Goal: Check status: Check status

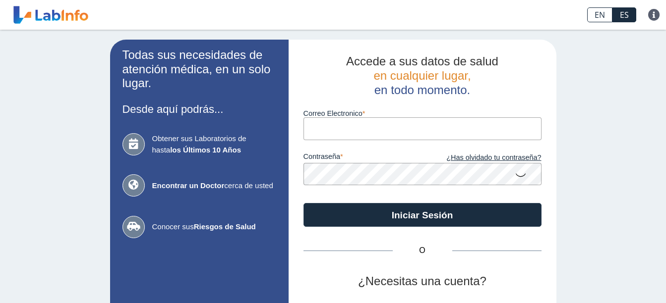
drag, startPoint x: 0, startPoint y: 0, endPoint x: 334, endPoint y: 126, distance: 357.2
click at [334, 126] on input "Correo Electronico" at bounding box center [422, 128] width 238 height 22
type input "[EMAIL_ADDRESS][DOMAIN_NAME]"
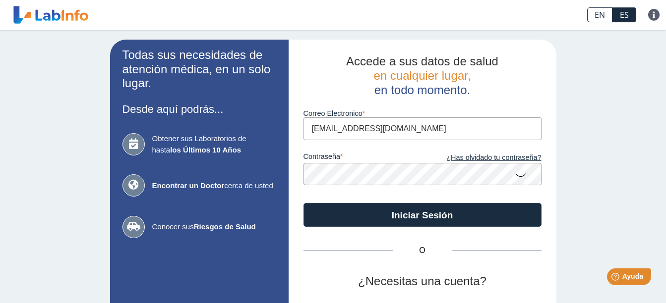
click at [303, 203] on button "Iniciar Sesión" at bounding box center [422, 215] width 238 height 24
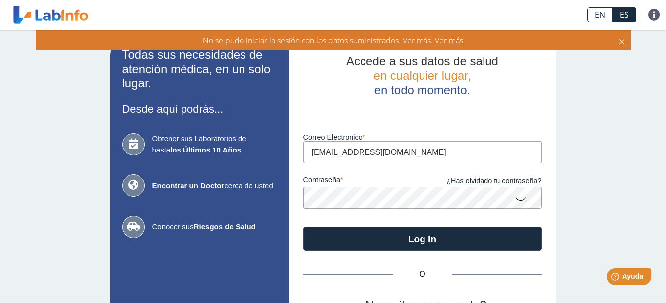
click at [99, 201] on div "Todas sus necesidades de atención médica, en un solo lugar. Desde aquí podrás..…" at bounding box center [333, 219] width 666 height 379
click at [541, 196] on div "Accede a sus datos de salud en cualquier lugar, en todo momento. Luego de vario…" at bounding box center [422, 219] width 268 height 359
click at [518, 200] on icon at bounding box center [520, 198] width 12 height 19
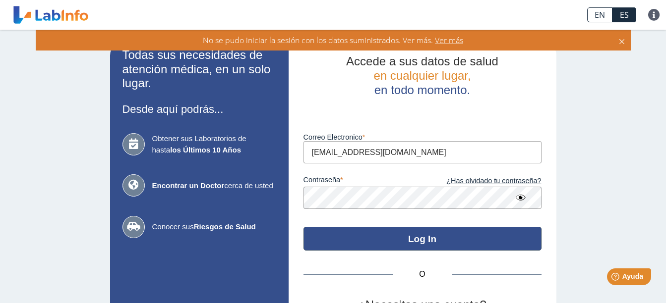
click at [412, 239] on button "Log In" at bounding box center [422, 239] width 238 height 24
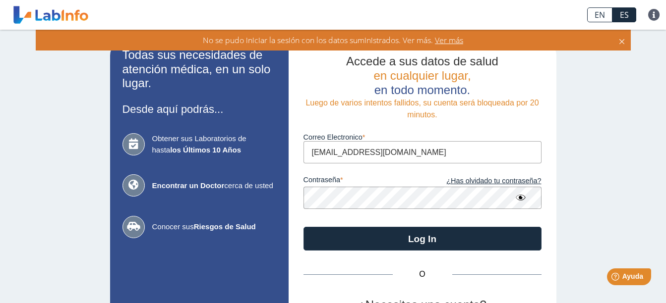
click at [357, 195] on div "contraseña ¿Has olvidado tu contraseña?" at bounding box center [422, 187] width 238 height 46
drag, startPoint x: 377, startPoint y: 187, endPoint x: 74, endPoint y: 200, distance: 303.1
click at [74, 200] on div "Todas sus necesidades de atención médica, en un solo lugar. Desde aquí podrás..…" at bounding box center [333, 219] width 666 height 379
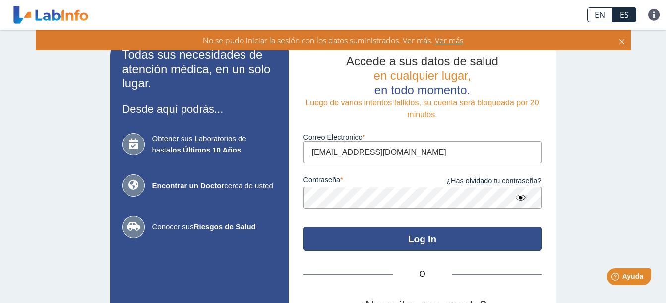
click at [460, 242] on button "Log In" at bounding box center [422, 239] width 238 height 24
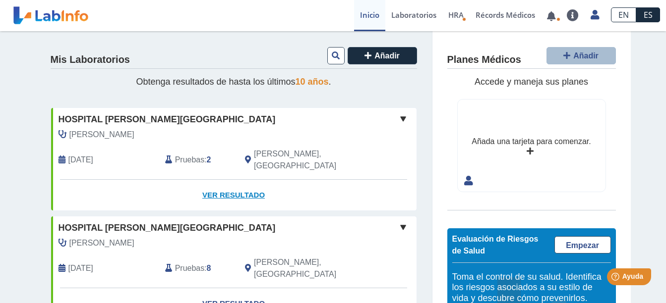
click at [205, 180] on link "Ver Resultado" at bounding box center [233, 195] width 365 height 31
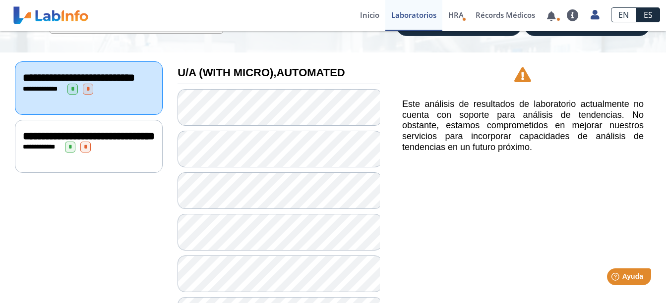
scroll to position [132, 0]
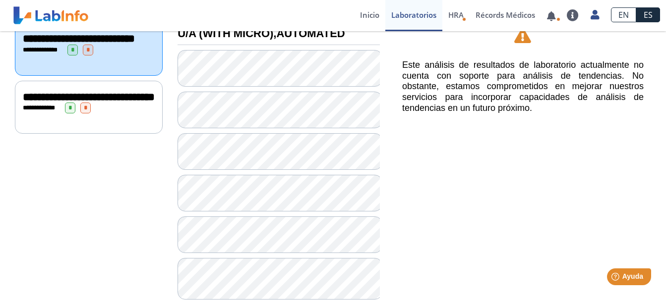
click at [112, 114] on div "**********" at bounding box center [89, 108] width 132 height 11
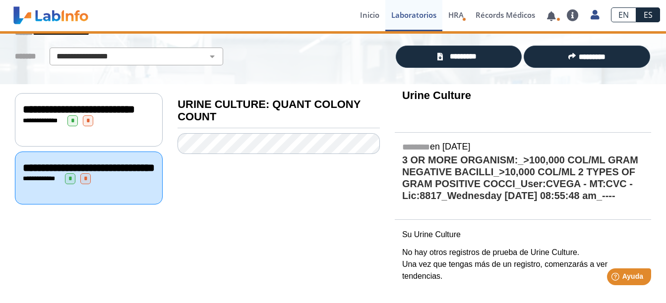
scroll to position [60, 0]
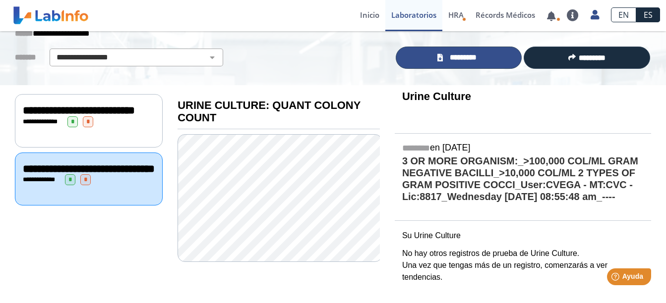
click at [458, 58] on span "*********" at bounding box center [463, 57] width 34 height 11
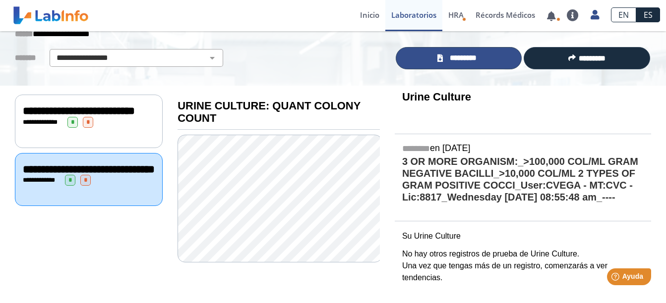
click at [469, 62] on span "*********" at bounding box center [463, 58] width 34 height 11
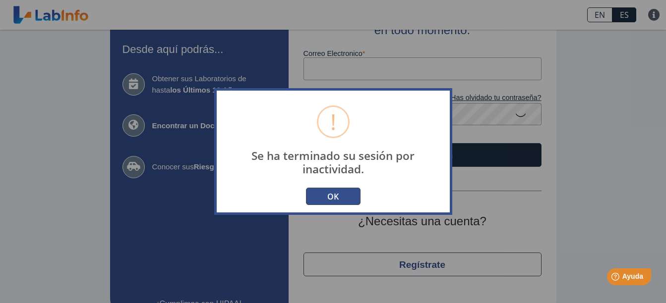
click at [326, 199] on button "OK" at bounding box center [333, 196] width 55 height 17
